Goal: Information Seeking & Learning: Find specific fact

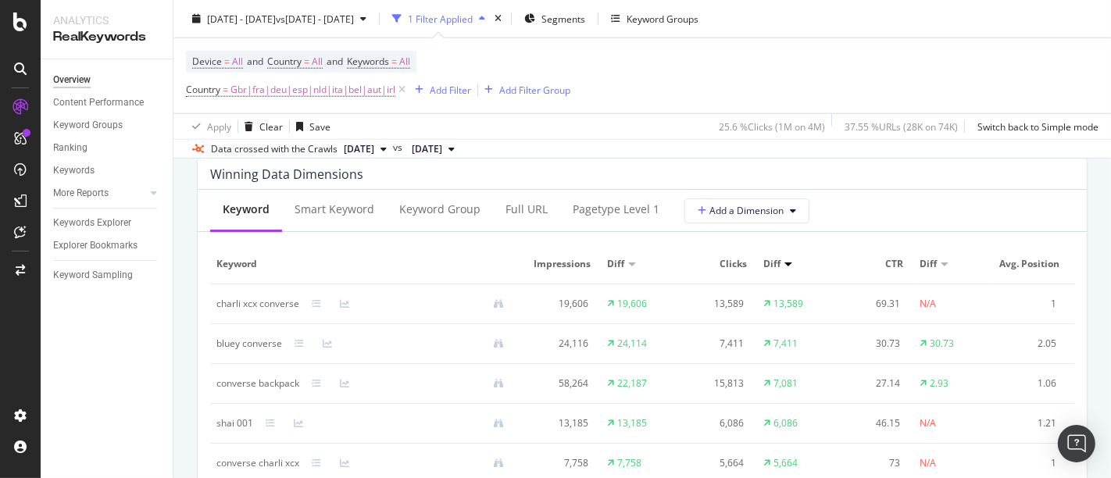
scroll to position [1414, 0]
drag, startPoint x: 214, startPoint y: 299, endPoint x: 297, endPoint y: 303, distance: 82.9
click at [297, 303] on td "charli xcx converse" at bounding box center [366, 304] width 312 height 40
copy div "charli xcx converse"
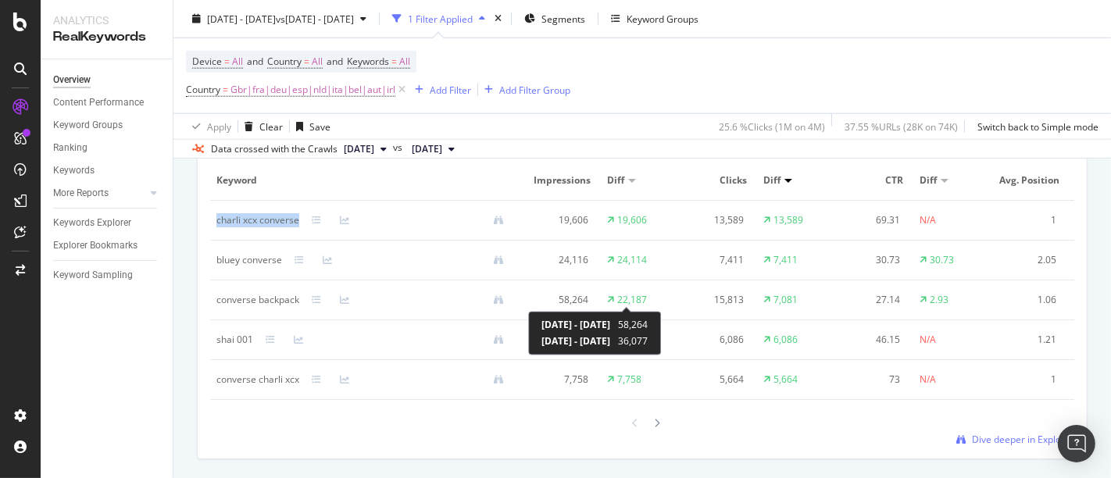
scroll to position [1500, 0]
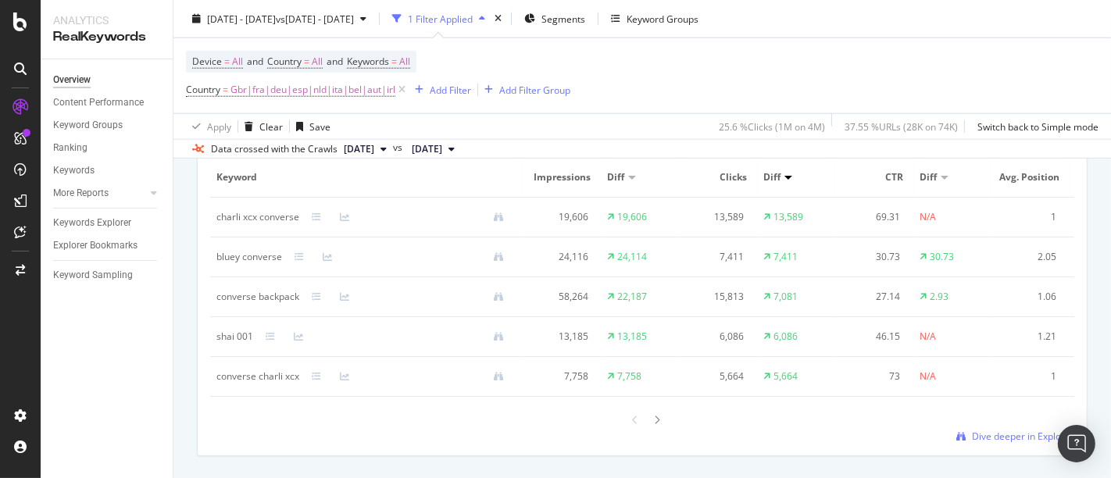
click at [631, 176] on div at bounding box center [632, 178] width 8 height 4
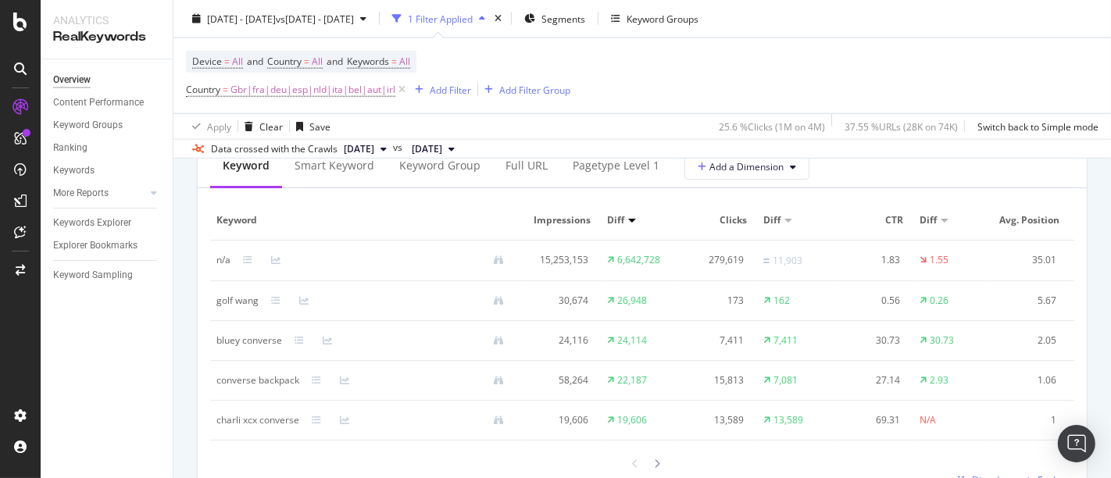
scroll to position [1461, 0]
